Goal: Information Seeking & Learning: Learn about a topic

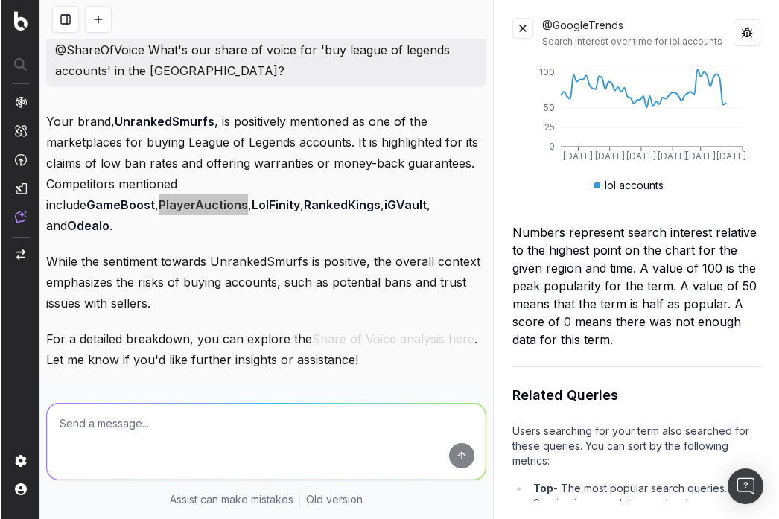
scroll to position [946, 0]
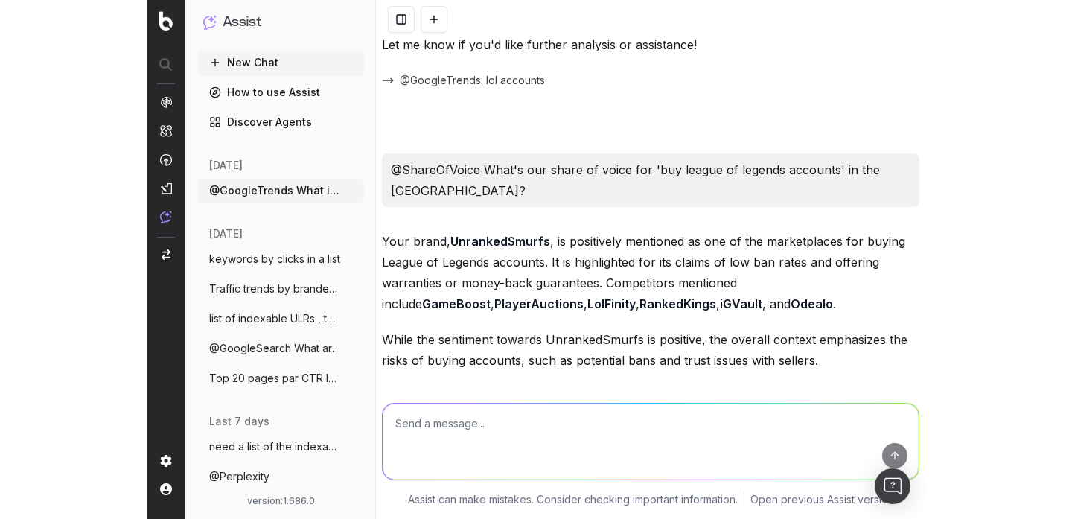
scroll to position [781, 0]
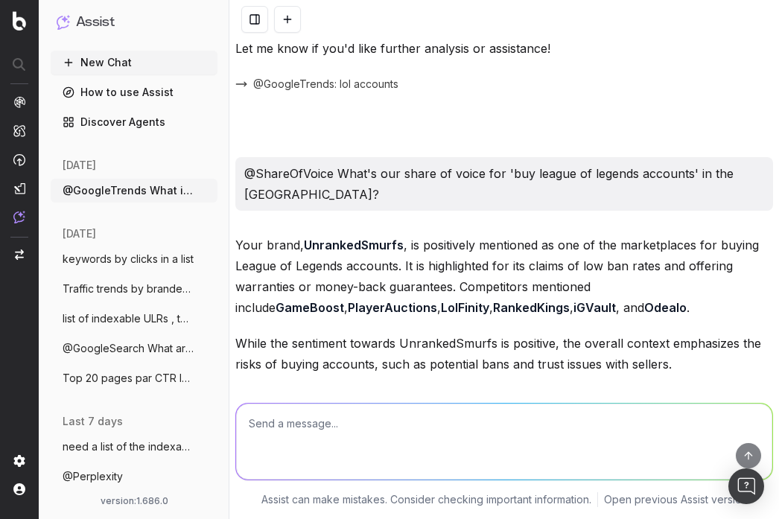
click at [514, 340] on div "Your brand, UnrankedSmurfs , is positively mentioned as one of the marketplaces…" at bounding box center [503, 381] width 537 height 295
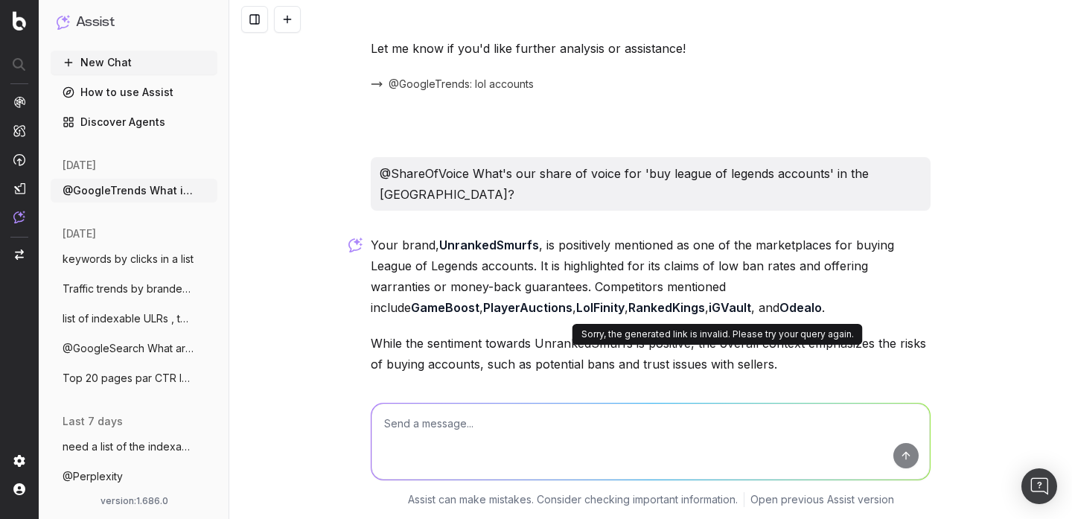
click at [514, 389] on button "Share of Voice analysis here" at bounding box center [717, 399] width 162 height 21
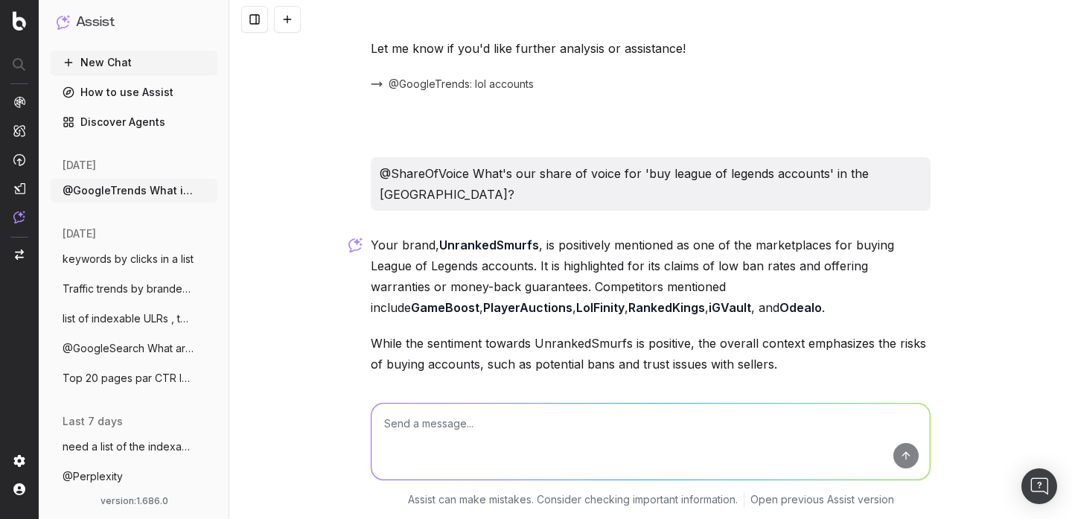
click at [514, 248] on p "Your brand, UnrankedSmurfs , is positively mentioned as one of the marketplaces…" at bounding box center [651, 275] width 560 height 83
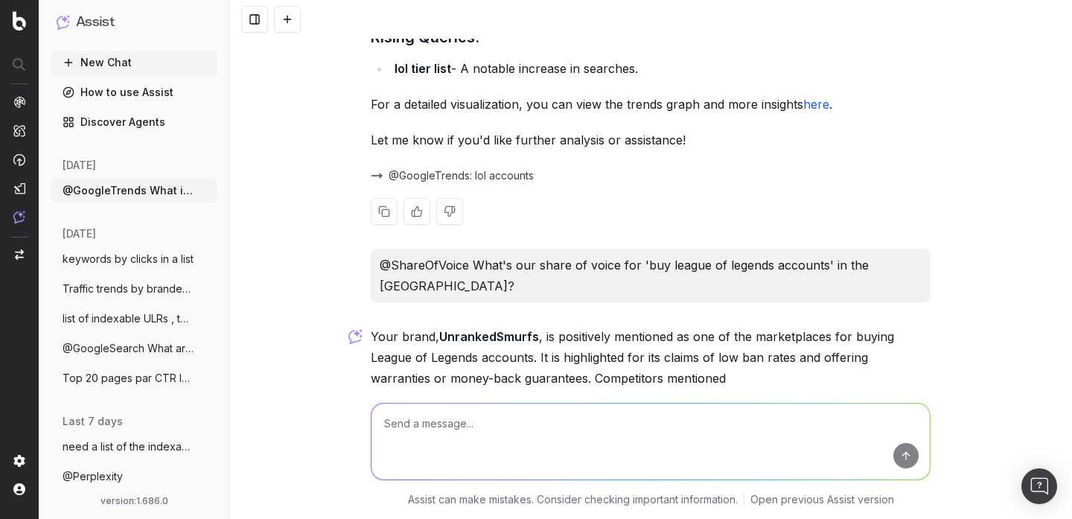
scroll to position [654, 0]
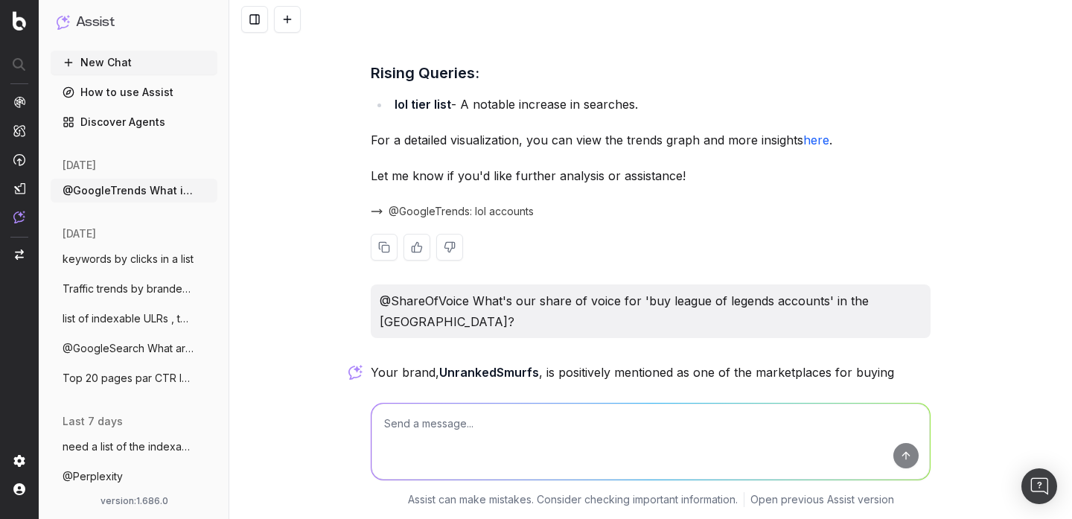
click at [514, 132] on link "here" at bounding box center [816, 139] width 26 height 15
click at [482, 204] on span "@GoogleTrends: lol accounts" at bounding box center [461, 211] width 145 height 15
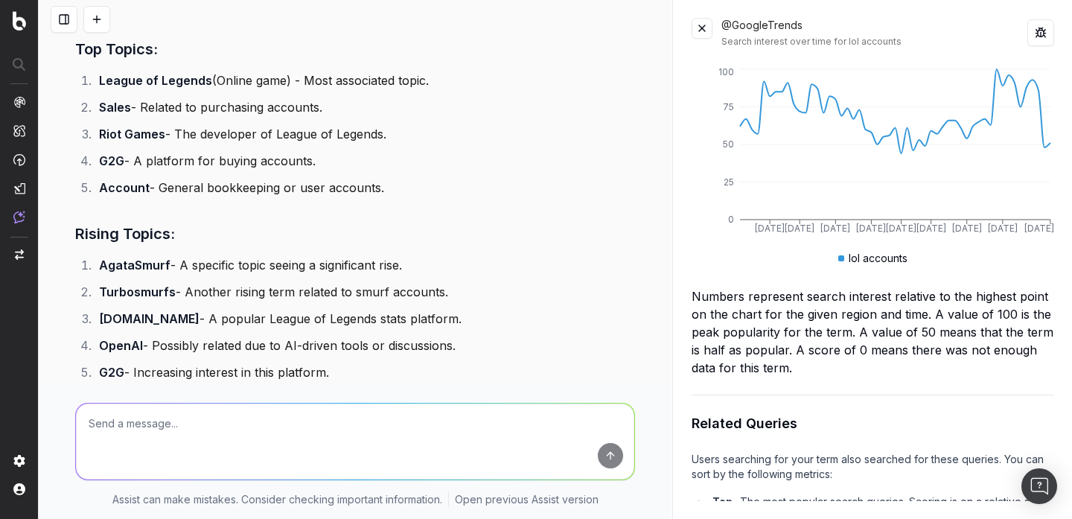
scroll to position [0, 0]
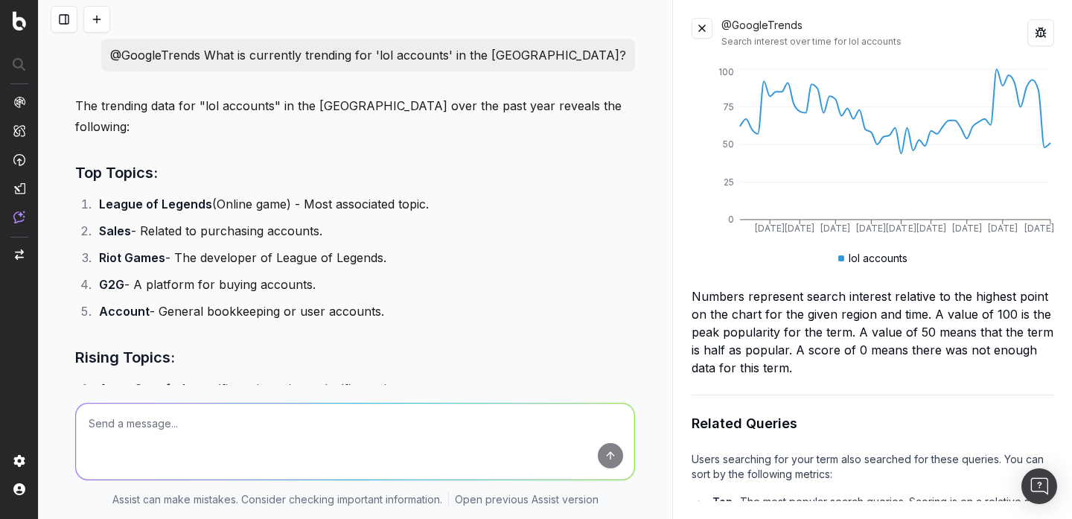
click at [435, 48] on p "@GoogleTrends What is currently trending for 'lol accounts' in the USA?" at bounding box center [368, 55] width 516 height 21
click at [514, 23] on div "@GoogleTrends Search interest over time for lol accounts" at bounding box center [874, 33] width 306 height 30
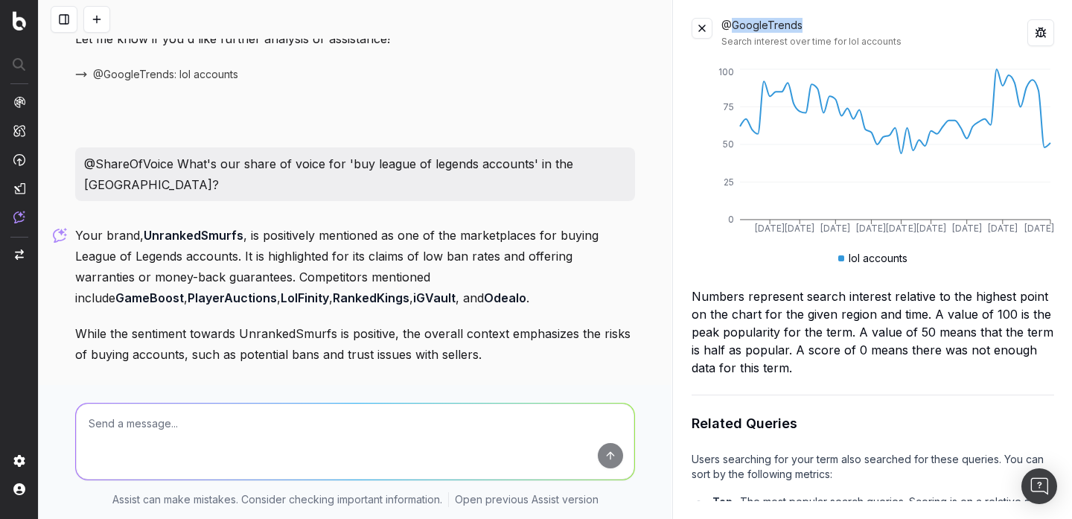
scroll to position [884, 0]
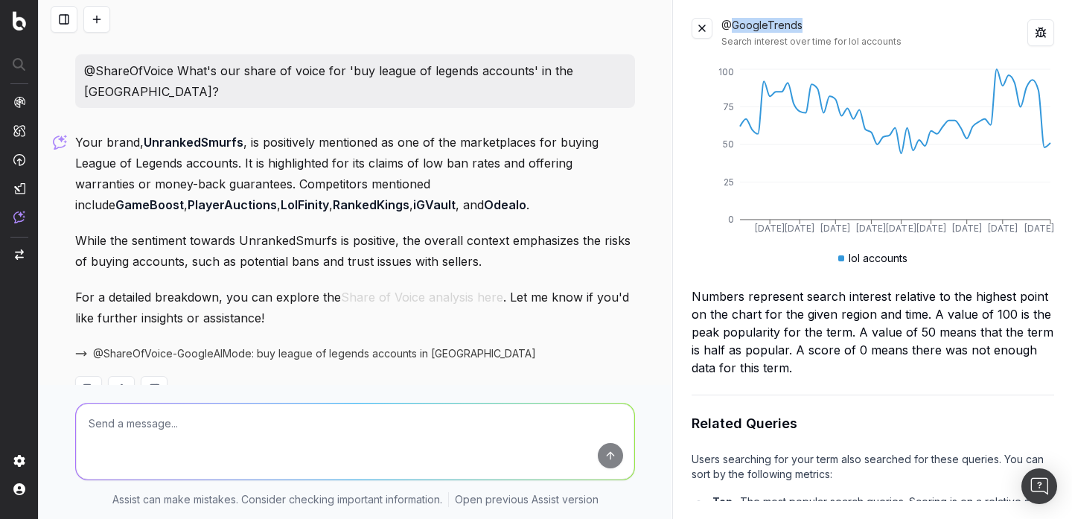
click at [231, 444] on textarea at bounding box center [355, 441] width 558 height 76
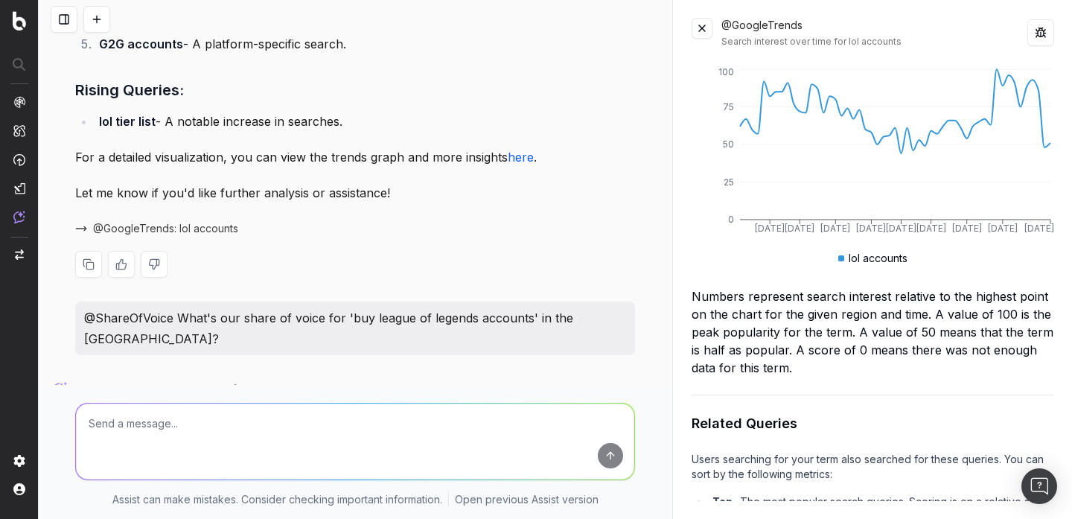
scroll to position [628, 0]
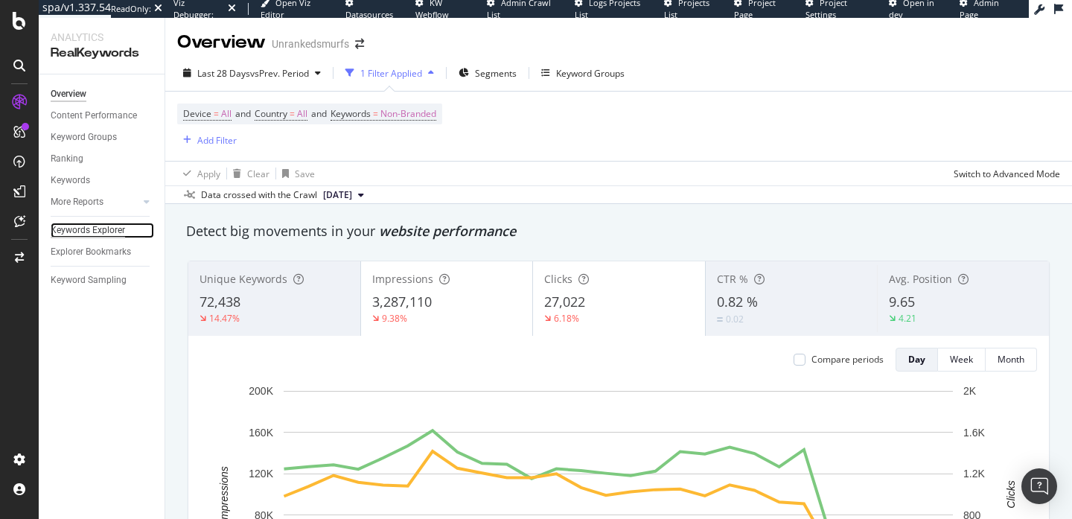
click at [98, 223] on div "Keywords Explorer" at bounding box center [88, 231] width 74 height 16
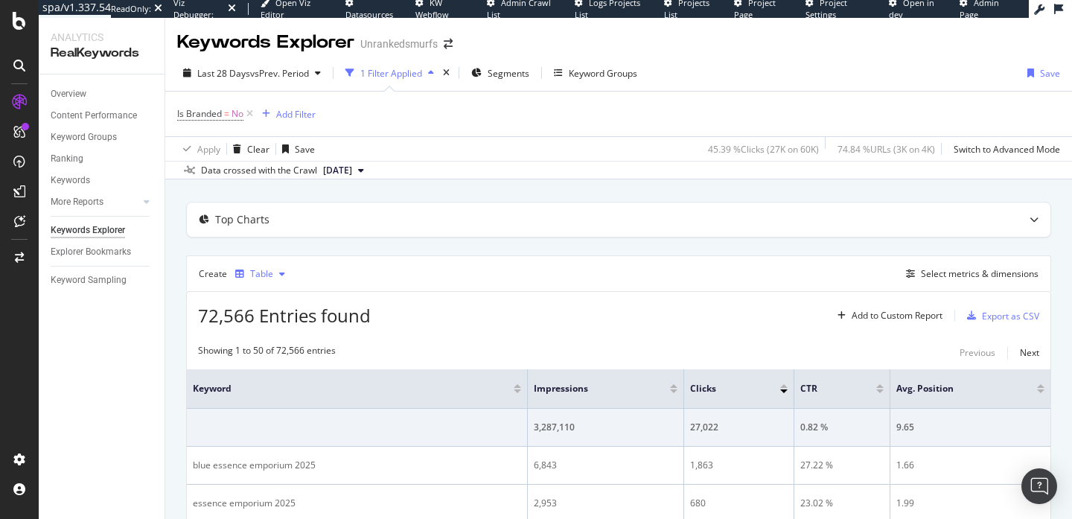
click at [273, 272] on div "button" at bounding box center [282, 273] width 18 height 9
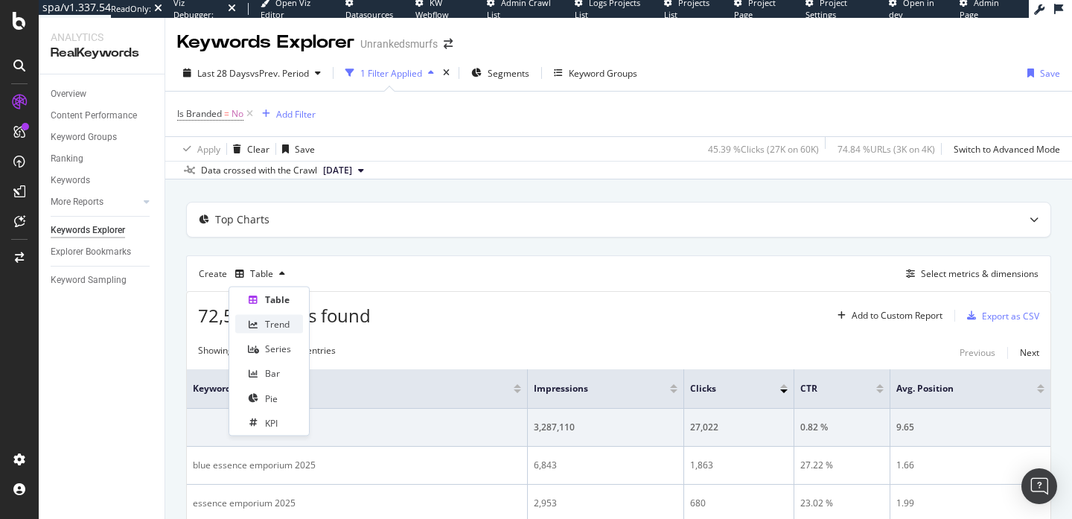
click at [279, 327] on div "Trend" at bounding box center [277, 324] width 25 height 13
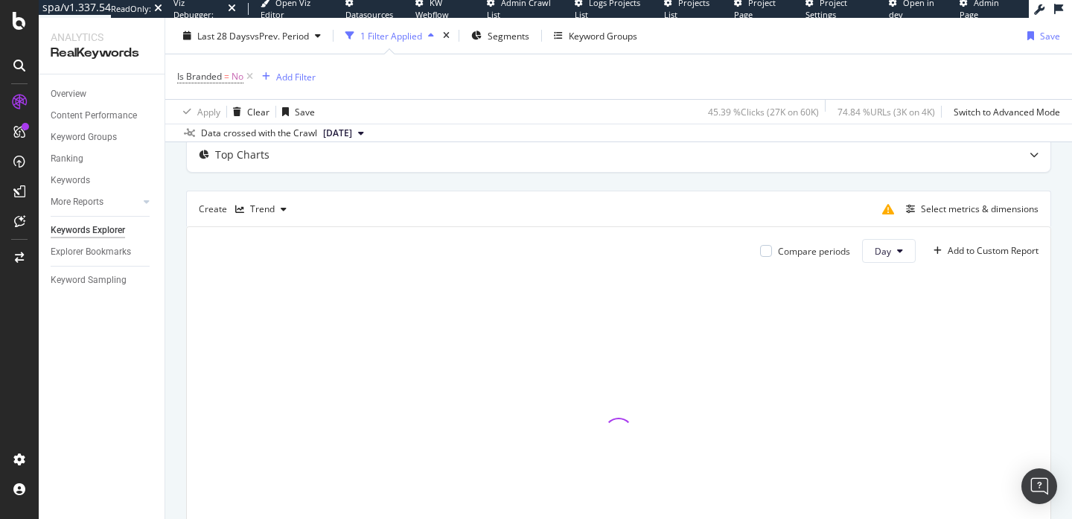
scroll to position [68, 0]
